Goal: Information Seeking & Learning: Find specific page/section

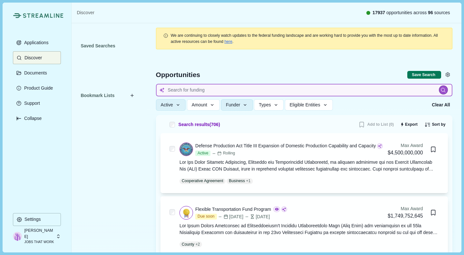
click at [212, 91] on input at bounding box center [304, 90] width 296 height 13
type input "jobs"
